Goal: Information Seeking & Learning: Learn about a topic

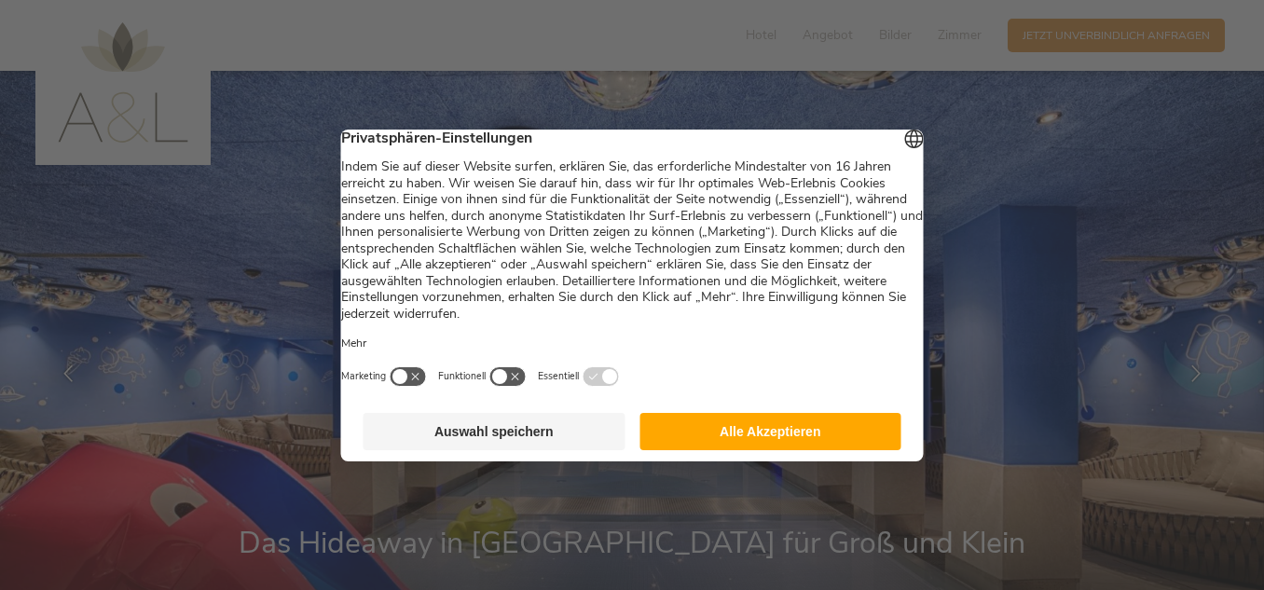
click at [763, 447] on button "Alle Akzeptieren" at bounding box center [771, 431] width 262 height 37
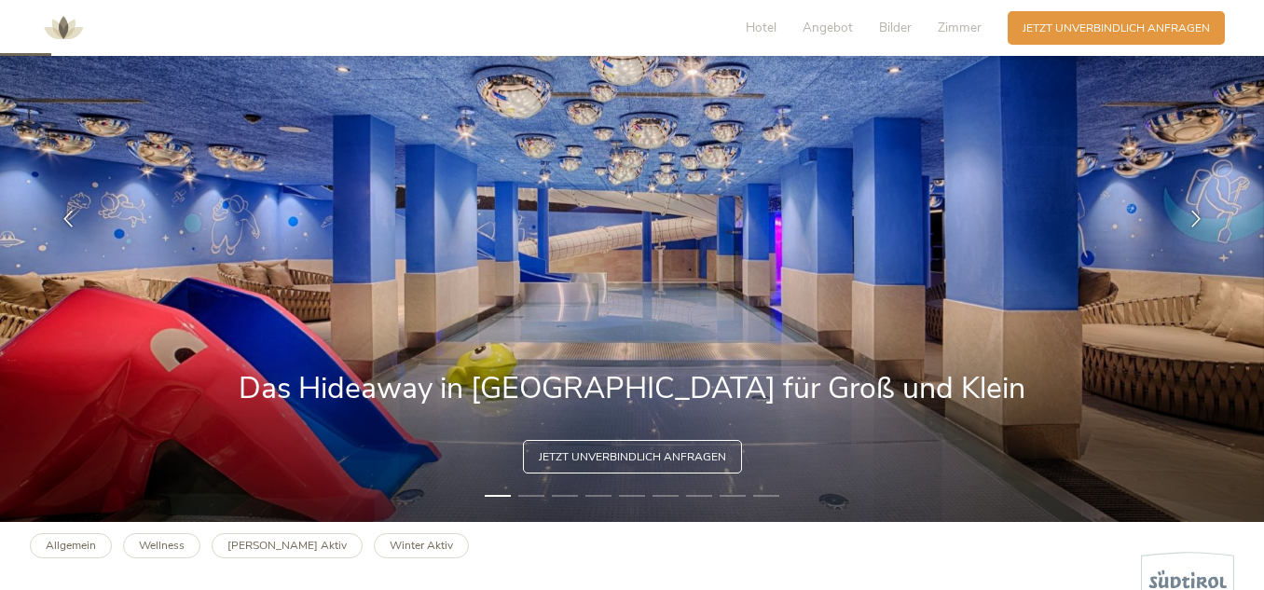
scroll to position [186, 0]
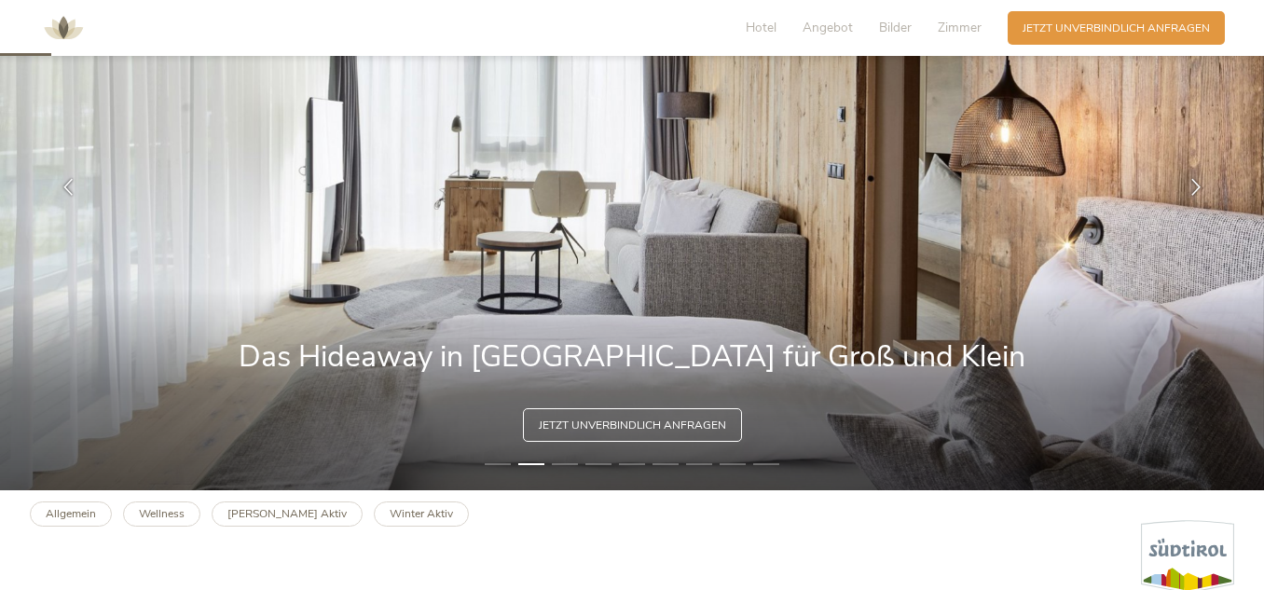
click at [572, 461] on li "3" at bounding box center [565, 464] width 26 height 15
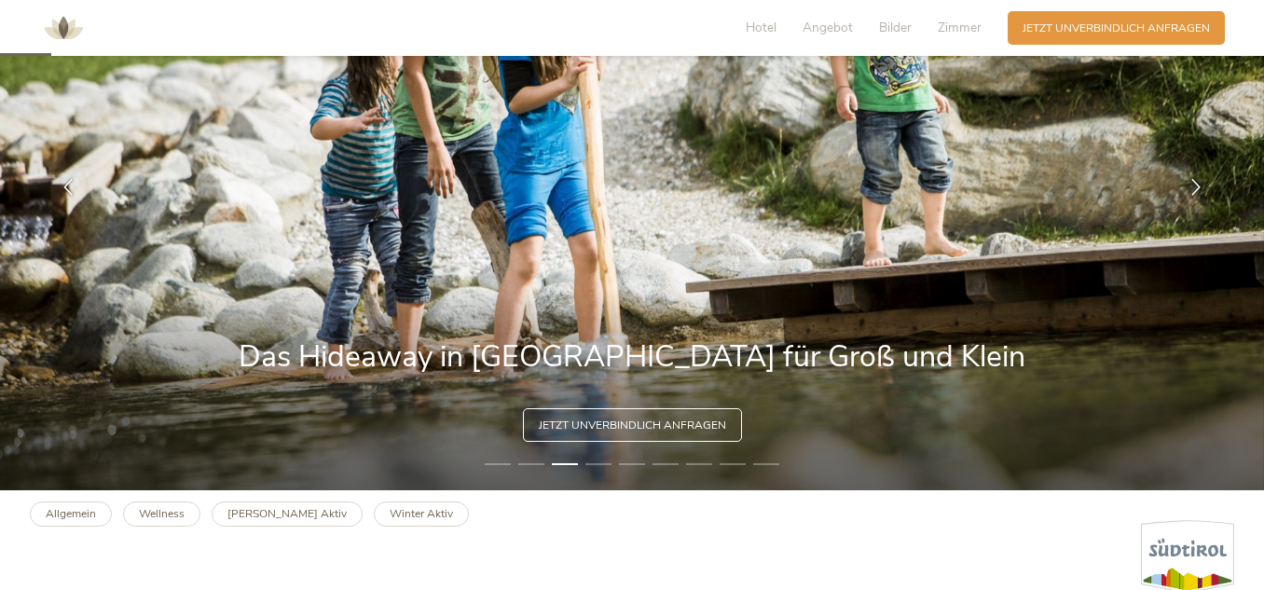
click at [601, 461] on li "4" at bounding box center [598, 464] width 26 height 15
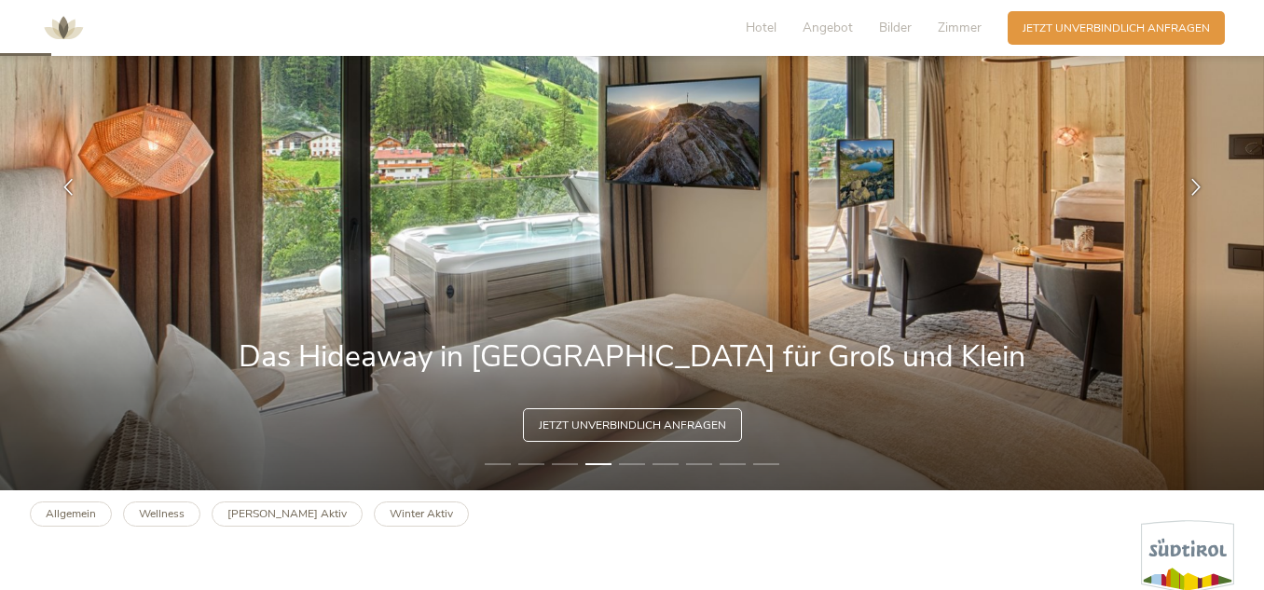
click at [631, 468] on li "5" at bounding box center [632, 464] width 26 height 15
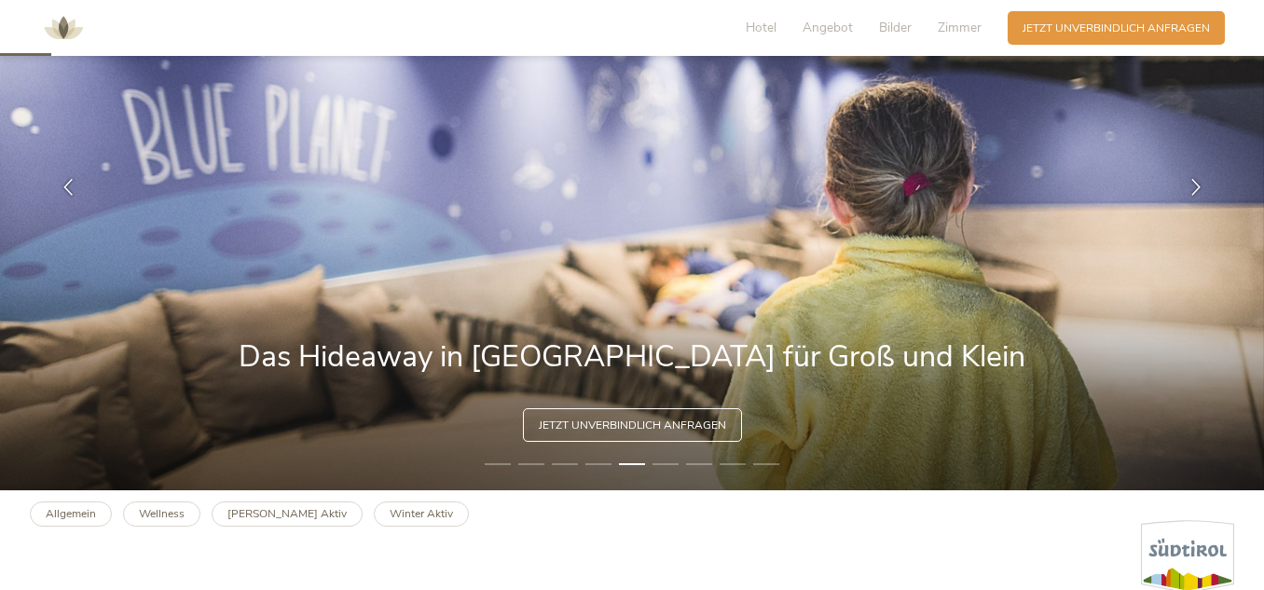
click at [669, 461] on li "6" at bounding box center [666, 464] width 26 height 15
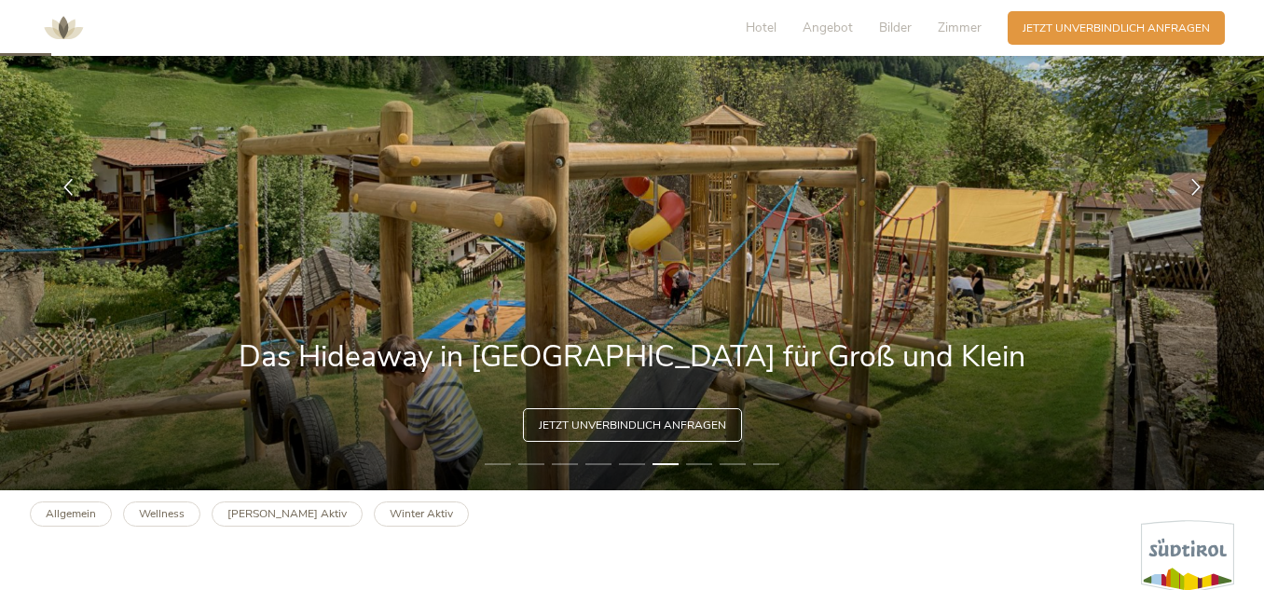
click at [696, 461] on li "7" at bounding box center [699, 464] width 26 height 15
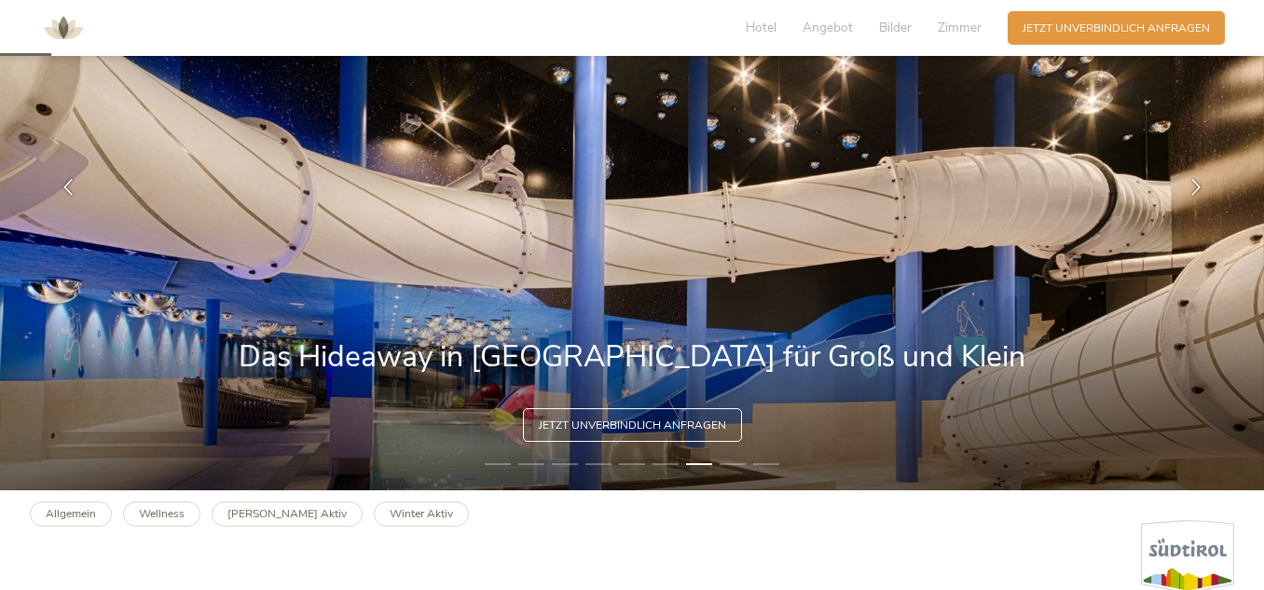
click at [727, 465] on li "8" at bounding box center [733, 464] width 26 height 15
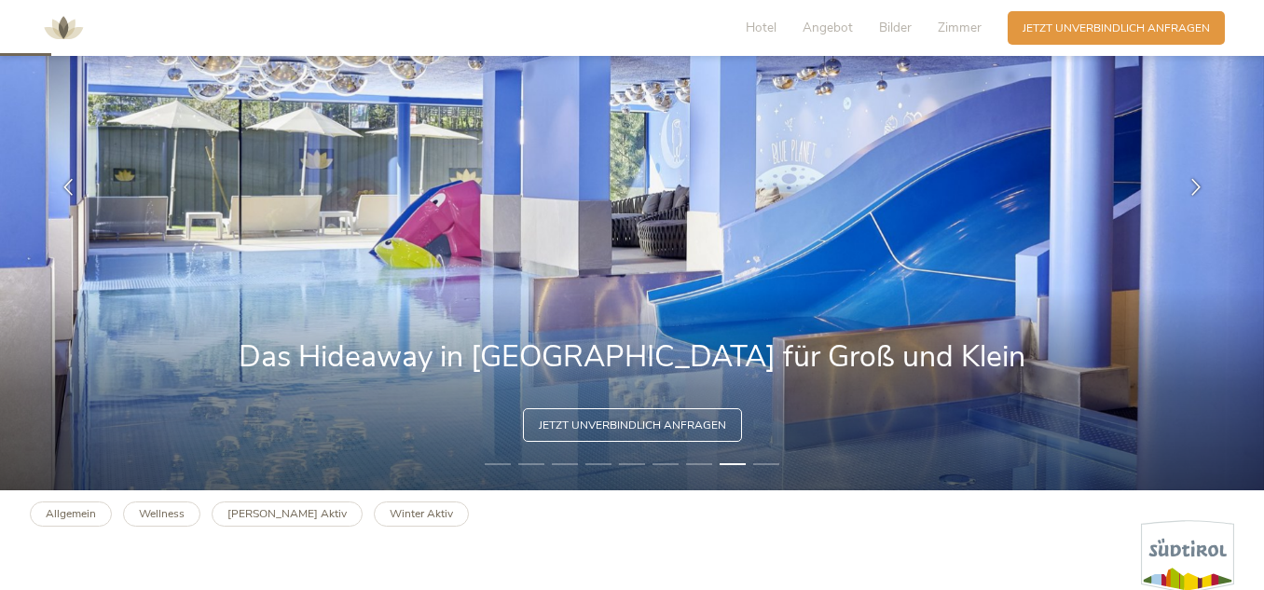
click at [761, 465] on li "9" at bounding box center [766, 464] width 26 height 15
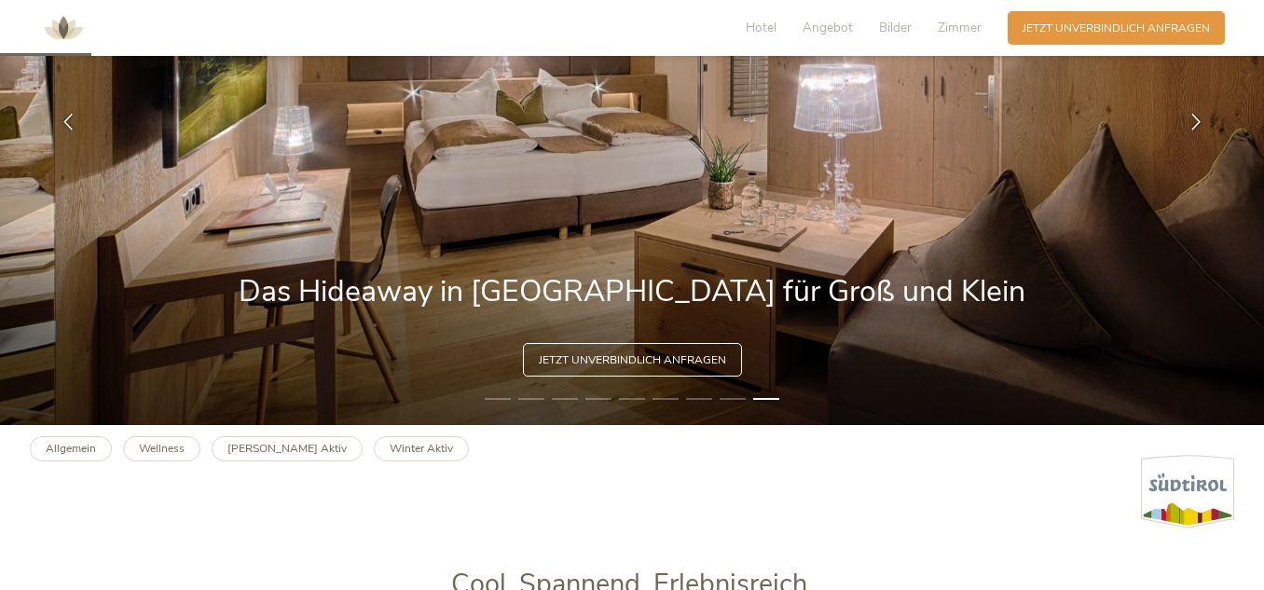
scroll to position [373, 0]
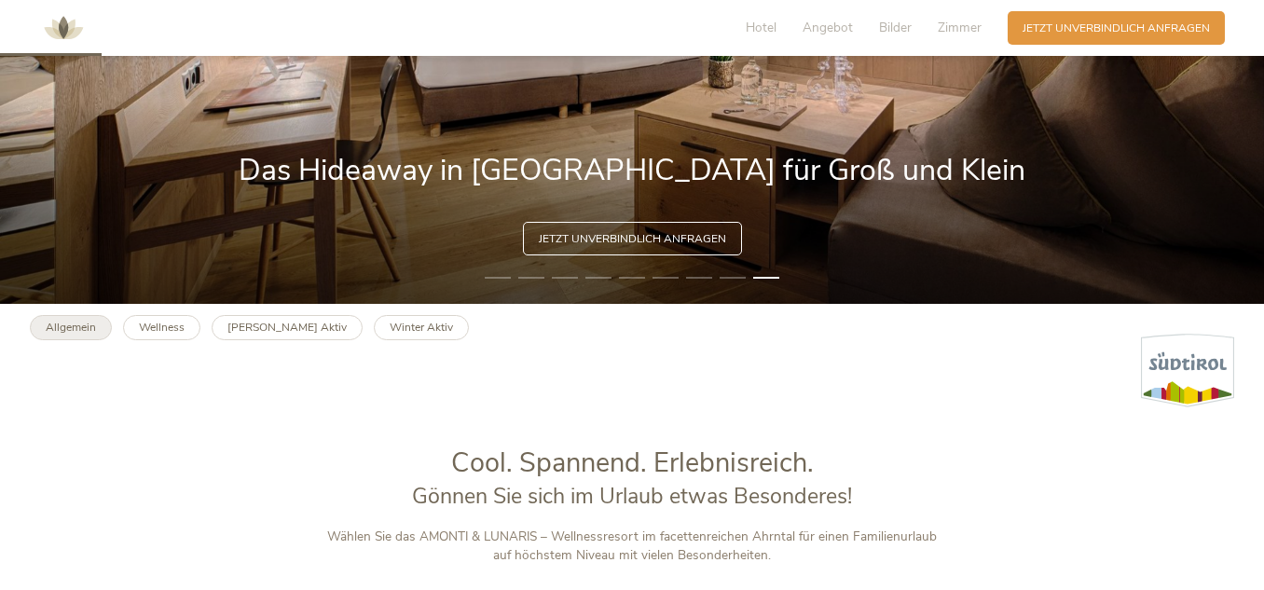
click at [65, 319] on link "Allgemein" at bounding box center [71, 327] width 82 height 25
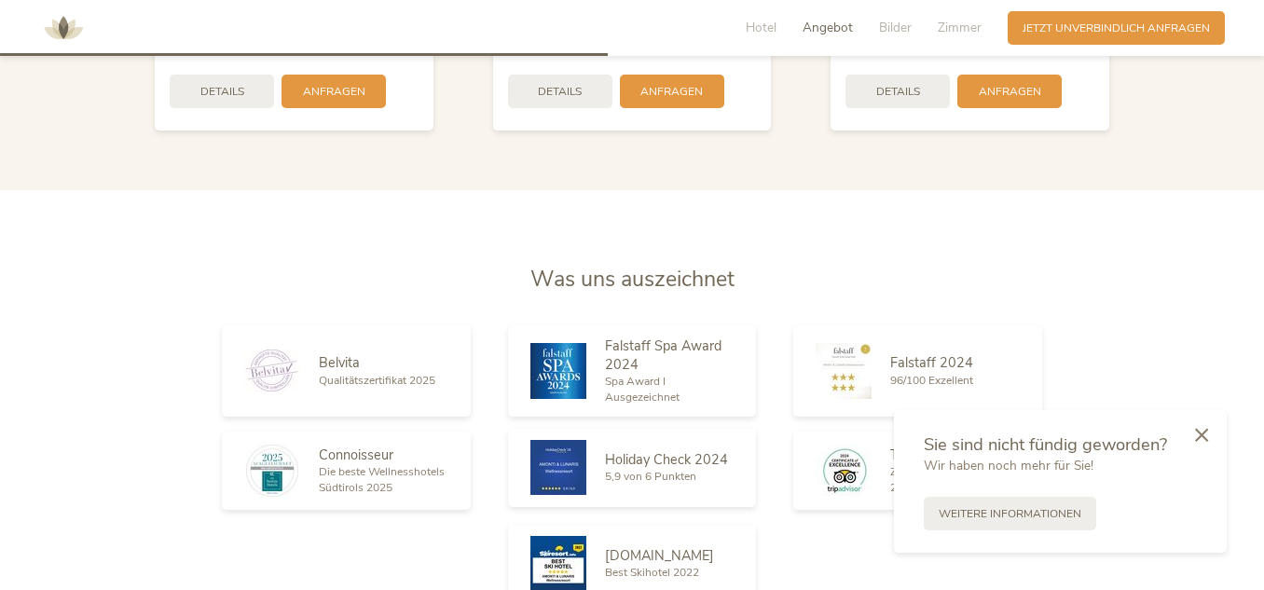
scroll to position [2238, 0]
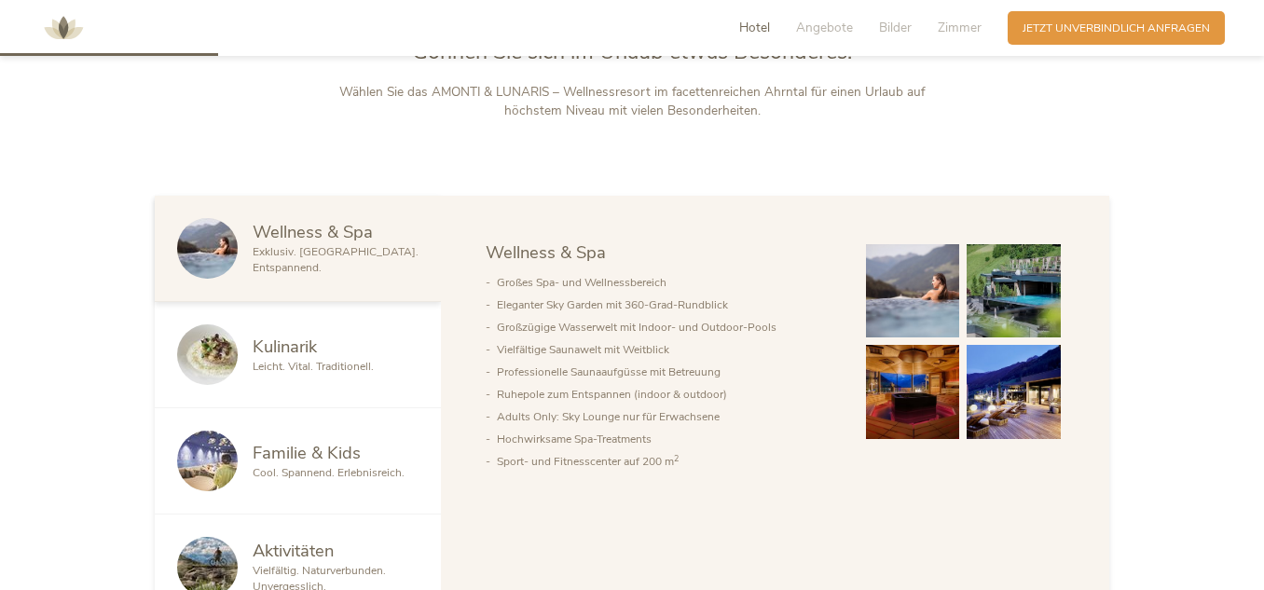
scroll to position [839, 0]
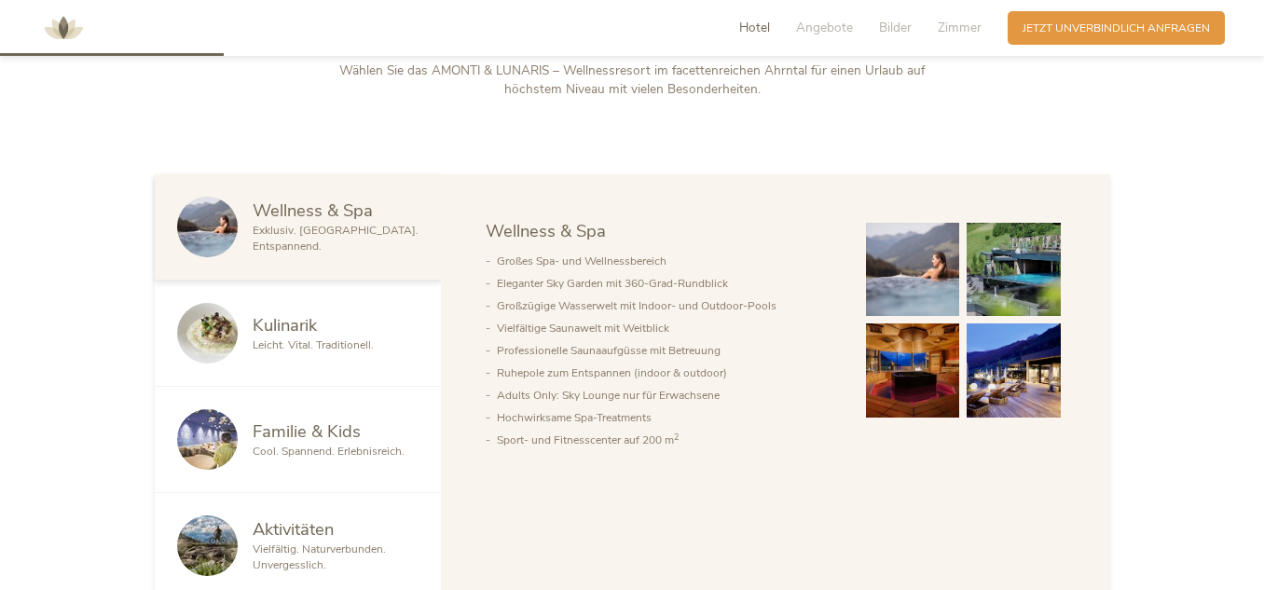
click at [331, 430] on span "Familie & Kids" at bounding box center [307, 431] width 108 height 23
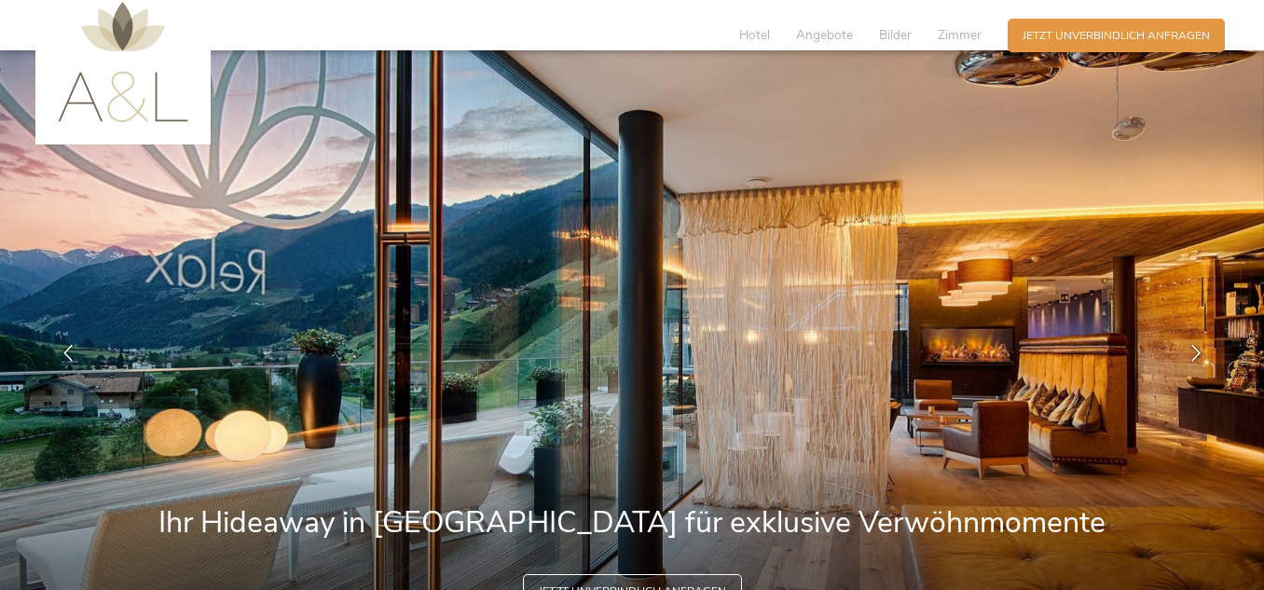
scroll to position [0, 0]
